Goal: Navigation & Orientation: Find specific page/section

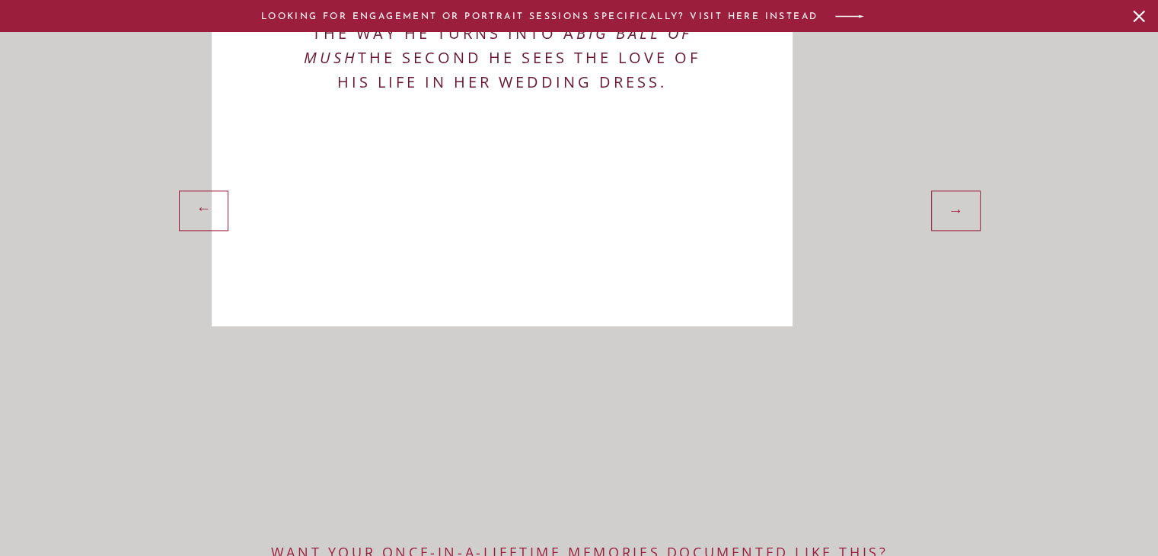
scroll to position [2152, 0]
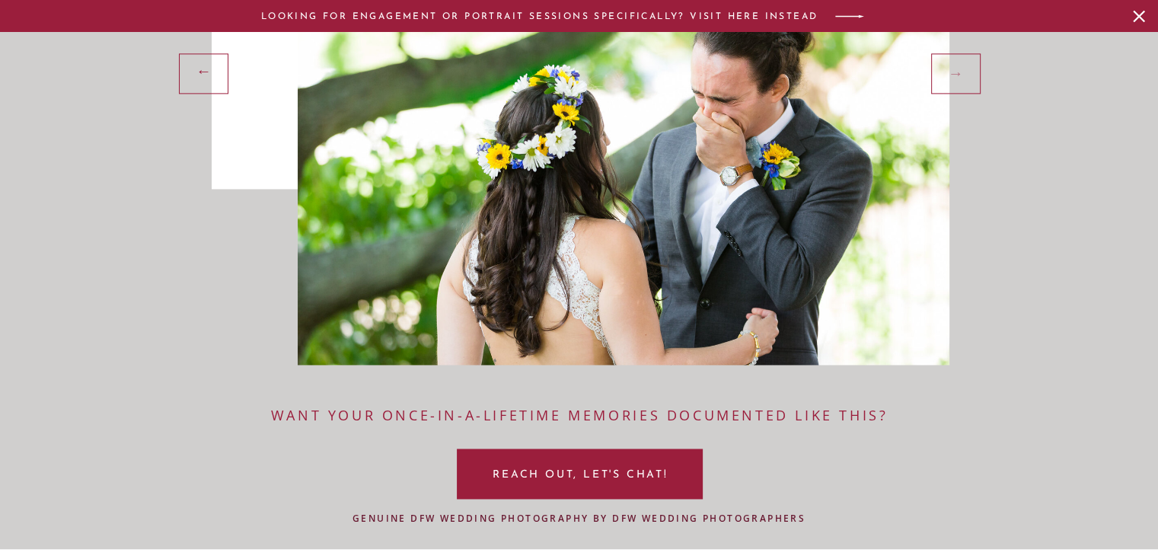
click at [952, 74] on div "→" at bounding box center [957, 72] width 39 height 23
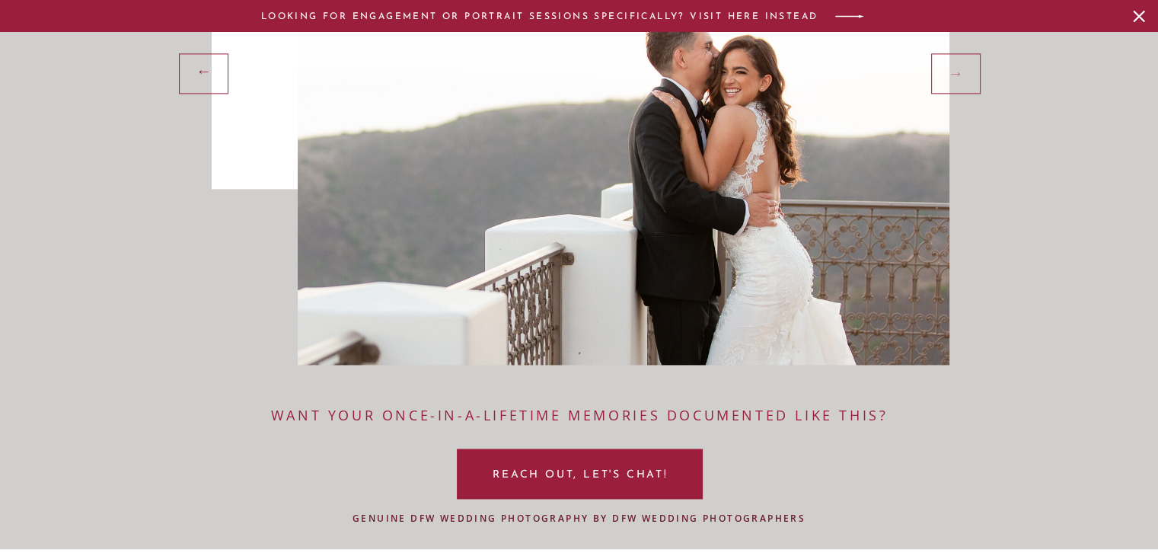
click at [952, 74] on div "→" at bounding box center [957, 72] width 39 height 23
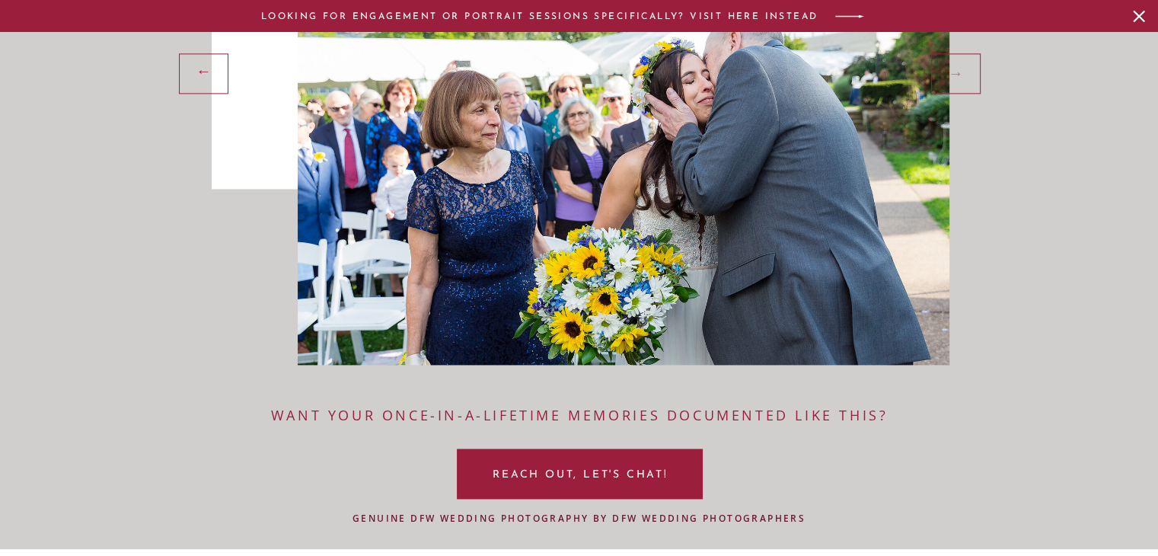
click at [952, 74] on div "→" at bounding box center [957, 72] width 39 height 23
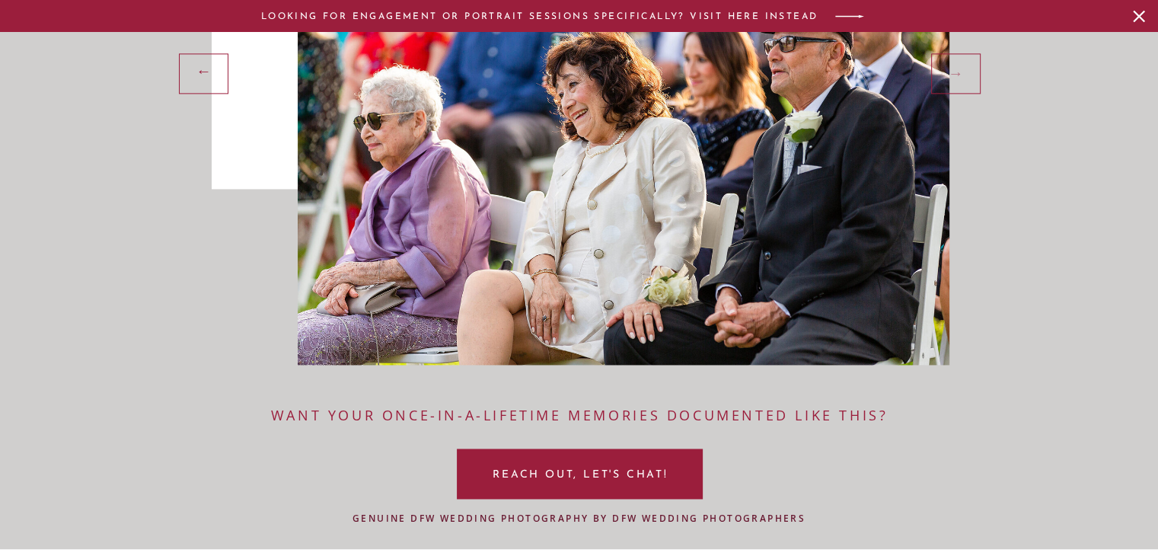
click at [952, 74] on div "→" at bounding box center [957, 72] width 39 height 23
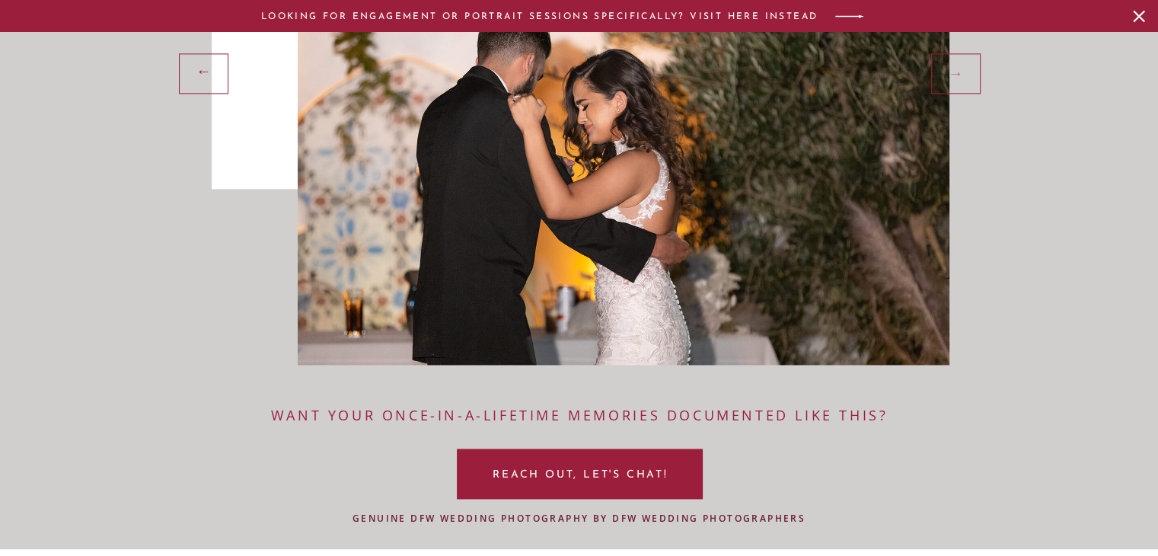
click at [952, 74] on div "→" at bounding box center [957, 72] width 39 height 23
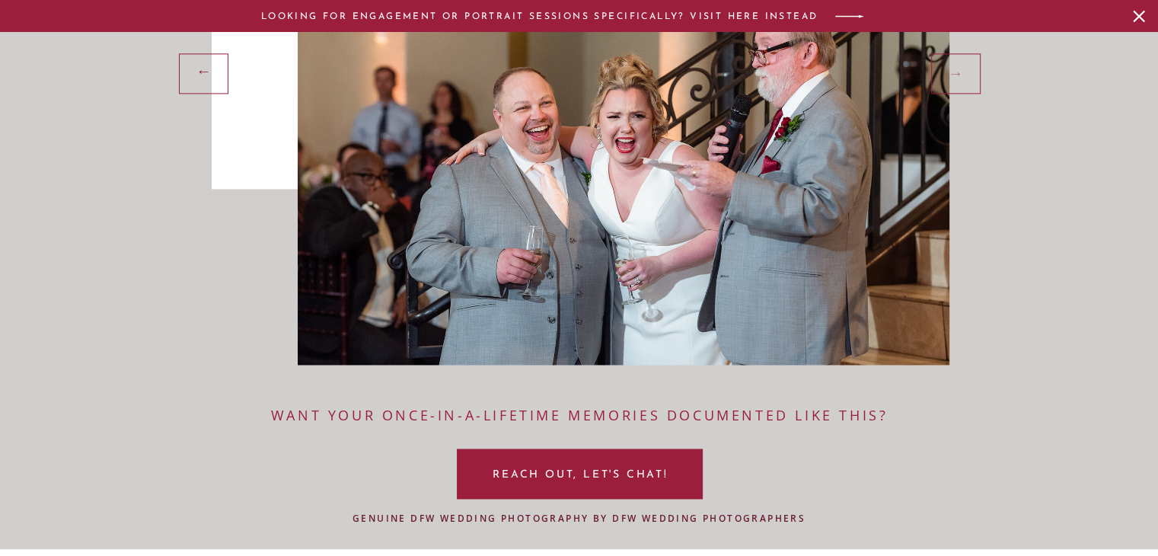
click at [952, 74] on div "→" at bounding box center [957, 72] width 39 height 23
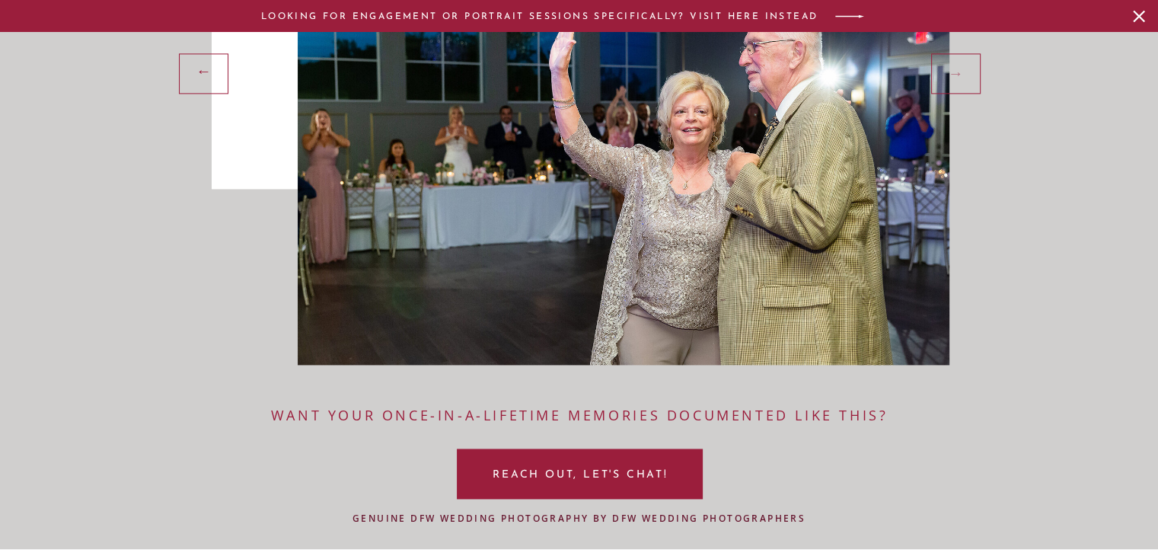
click at [952, 74] on div "→" at bounding box center [957, 72] width 39 height 23
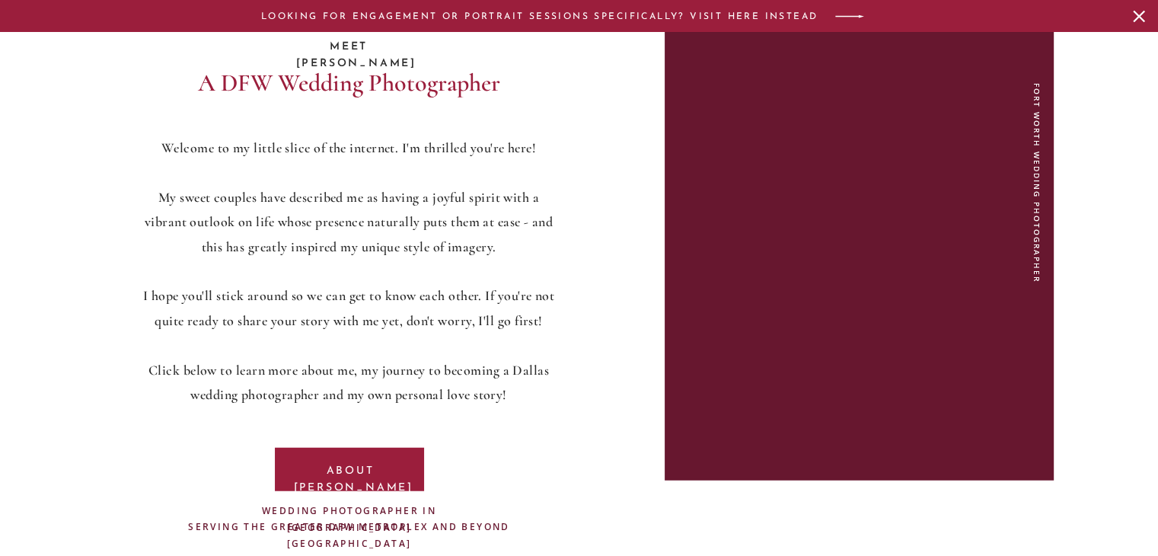
scroll to position [3906, 0]
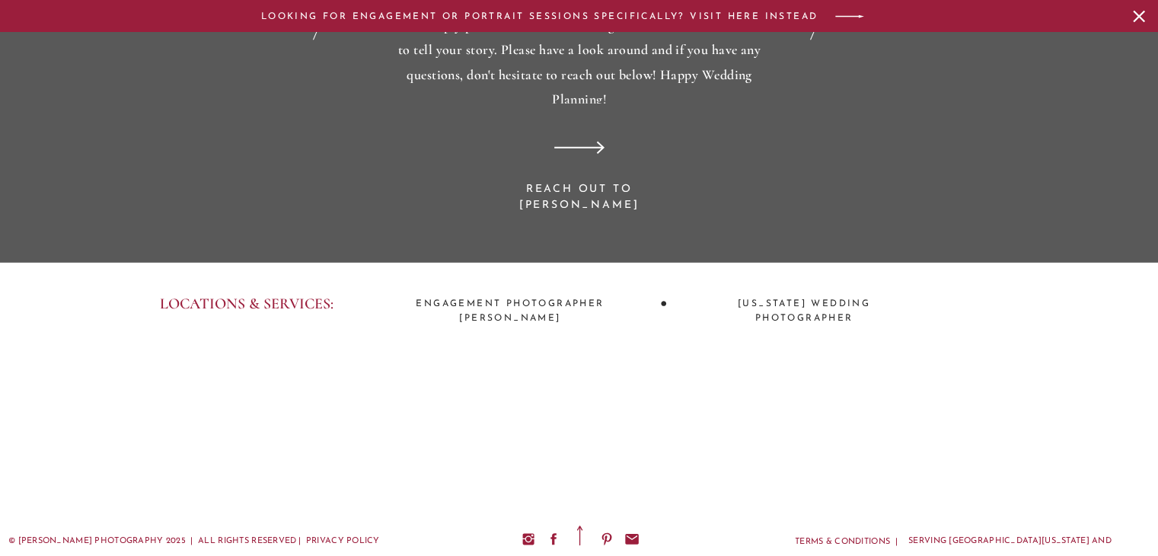
scroll to position [0, 0]
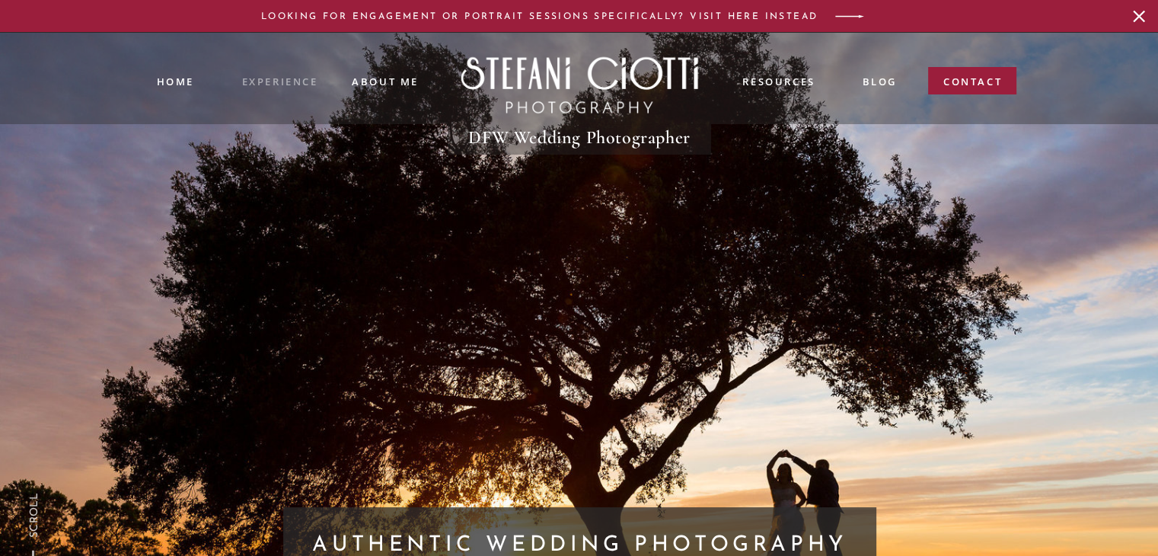
click at [274, 75] on nav "experience" at bounding box center [279, 80] width 75 height 12
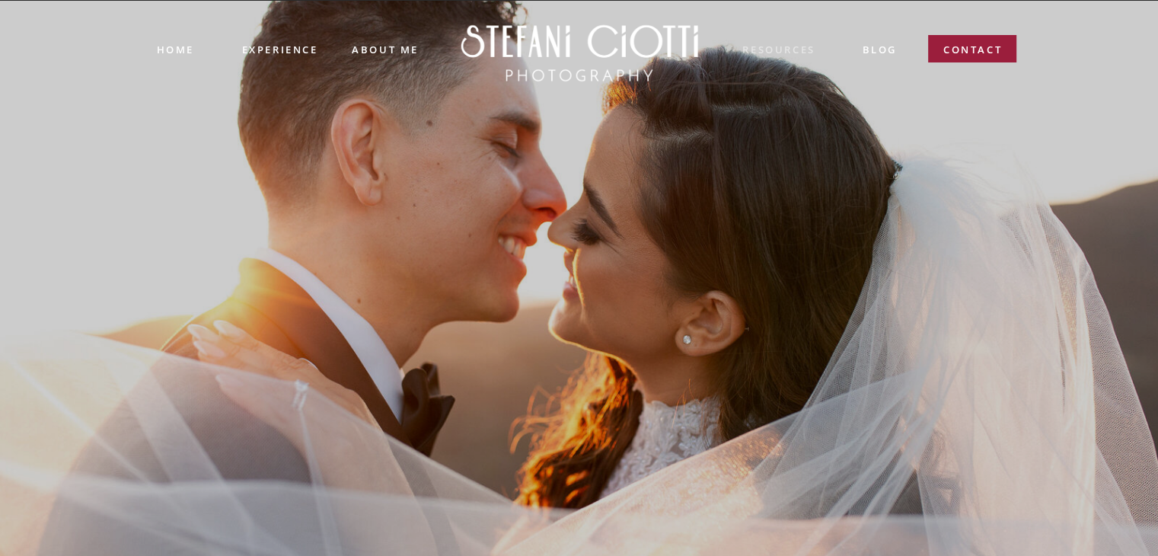
click at [782, 52] on nav "resources" at bounding box center [779, 51] width 75 height 18
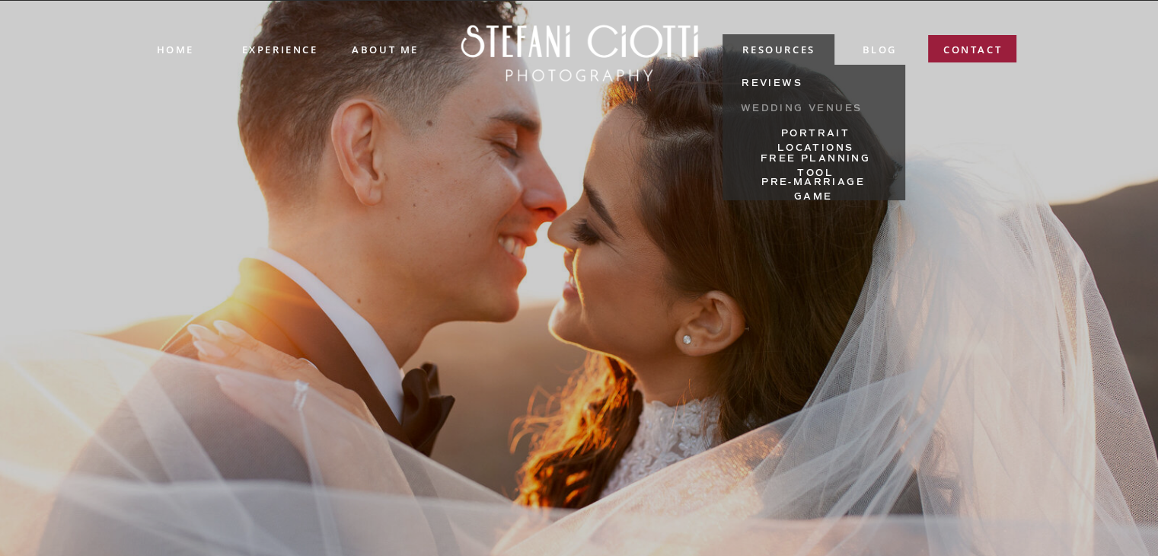
click at [839, 104] on nav "Wedding Venues" at bounding box center [802, 110] width 122 height 18
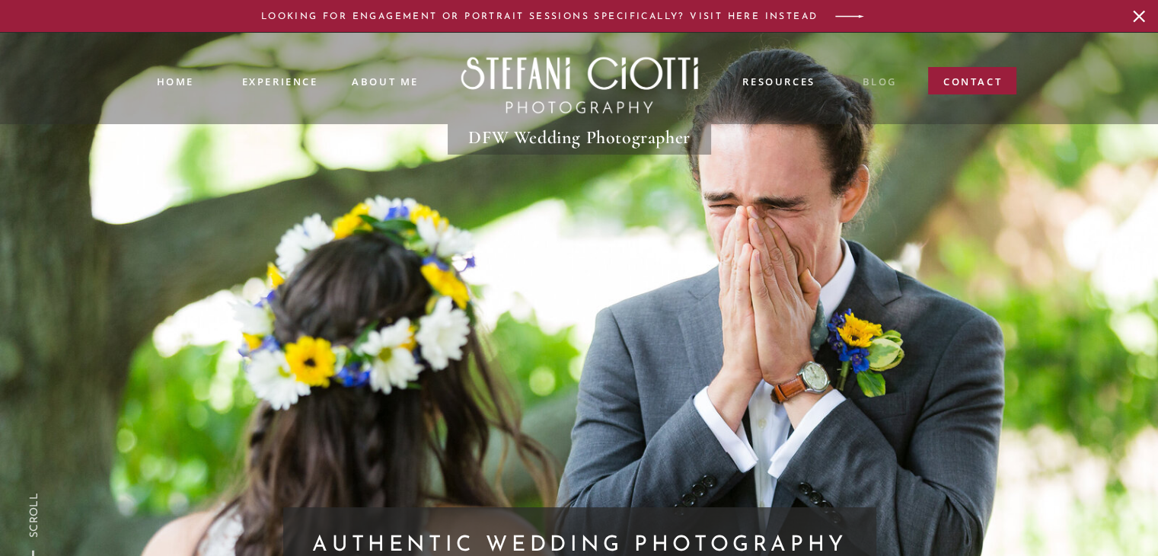
click at [870, 85] on nav "blog" at bounding box center [880, 83] width 34 height 18
